Goal: Transaction & Acquisition: Purchase product/service

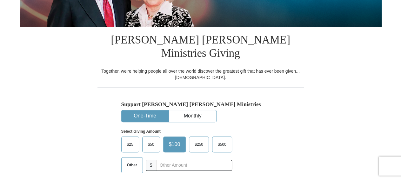
scroll to position [165, 0]
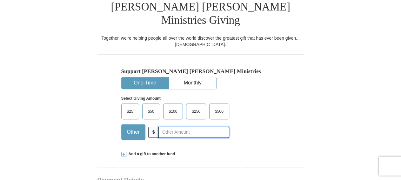
click at [205, 127] on input "text" at bounding box center [193, 132] width 71 height 11
type input "10"
click at [209, 151] on div "Add a gift to another fund" at bounding box center [200, 153] width 159 height 5
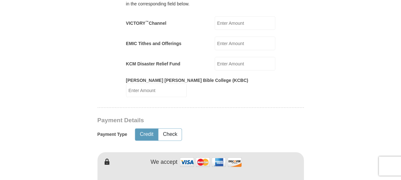
scroll to position [363, 0]
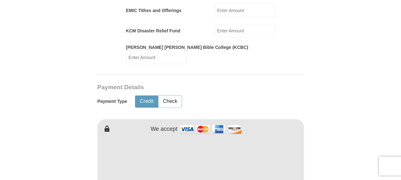
click at [328, 166] on form "Already have an account? Sign in for faster giving. Don't have an account? Crea…" at bounding box center [201, 113] width 362 height 902
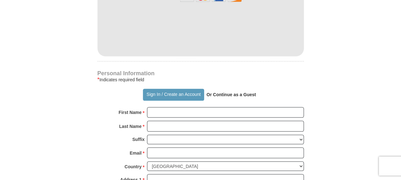
scroll to position [528, 0]
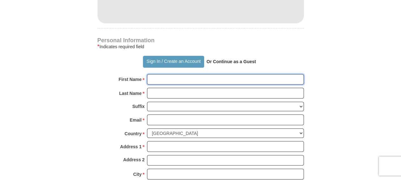
click at [204, 74] on input "First Name *" at bounding box center [225, 79] width 157 height 11
type input "LaDonald"
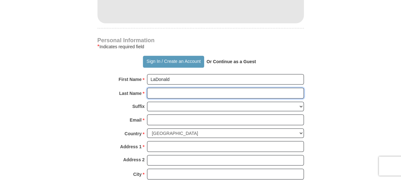
type input "[PERSON_NAME]"
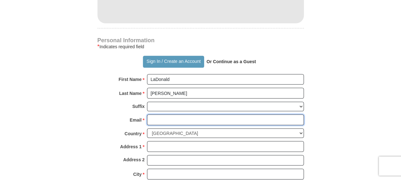
type input "[EMAIL_ADDRESS][DOMAIN_NAME]"
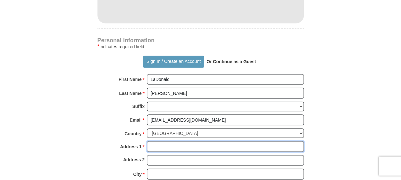
type input "[STREET_ADDRESS]"
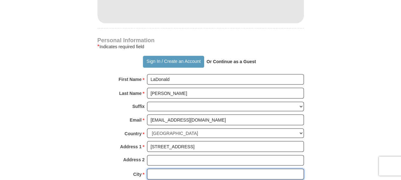
type input "Monroe"
select select "LA"
type input "71203"
type input "3186143092"
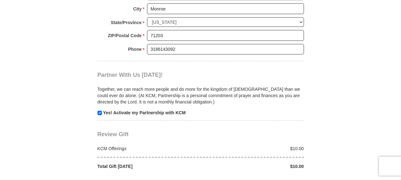
scroll to position [727, 0]
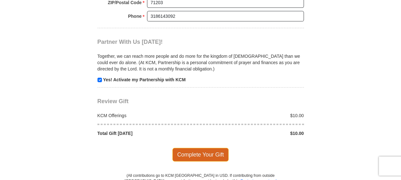
click at [202, 148] on span "Complete Your Gift" at bounding box center [200, 154] width 56 height 13
